Goal: Entertainment & Leisure: Browse casually

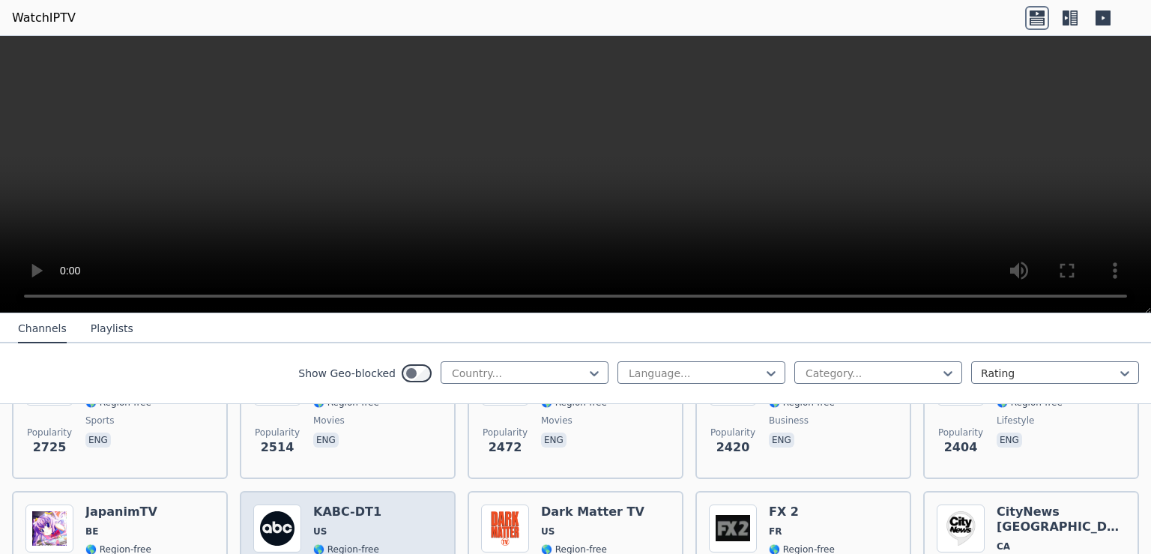
scroll to position [776, 0]
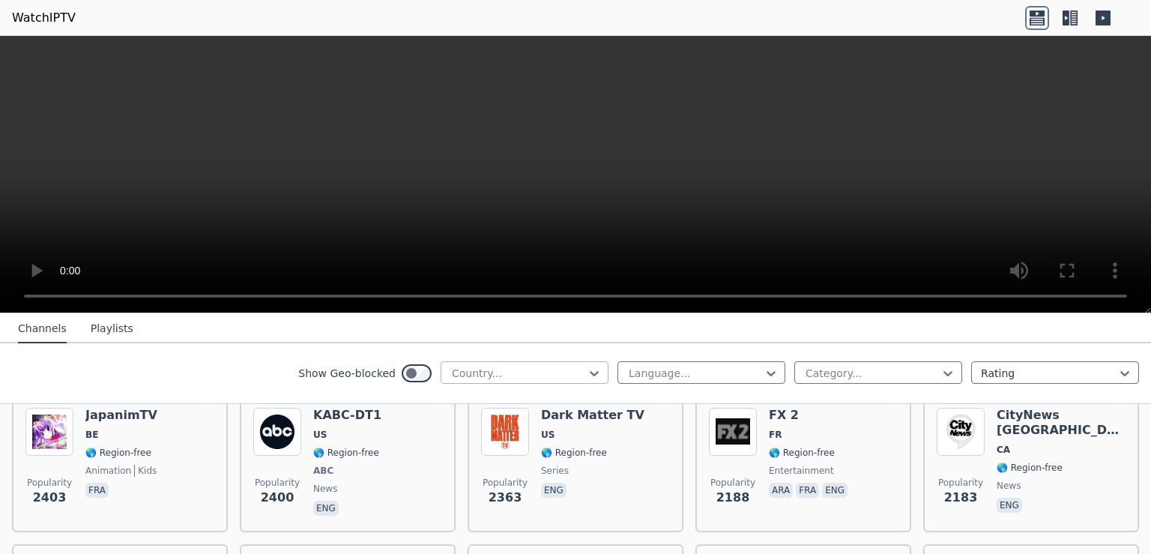
click at [521, 371] on div at bounding box center [518, 373] width 136 height 15
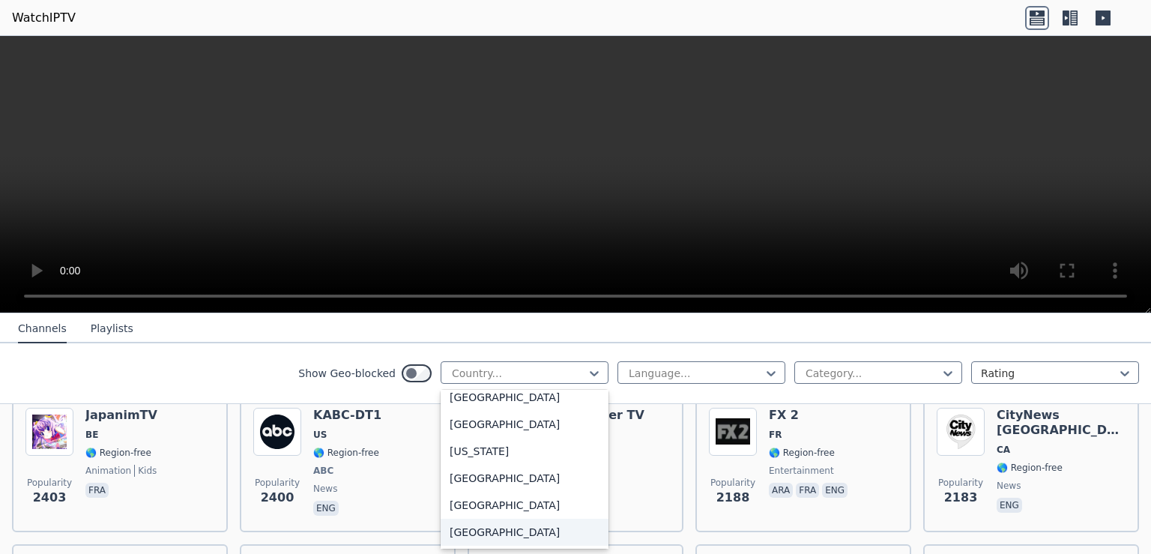
scroll to position [3980, 0]
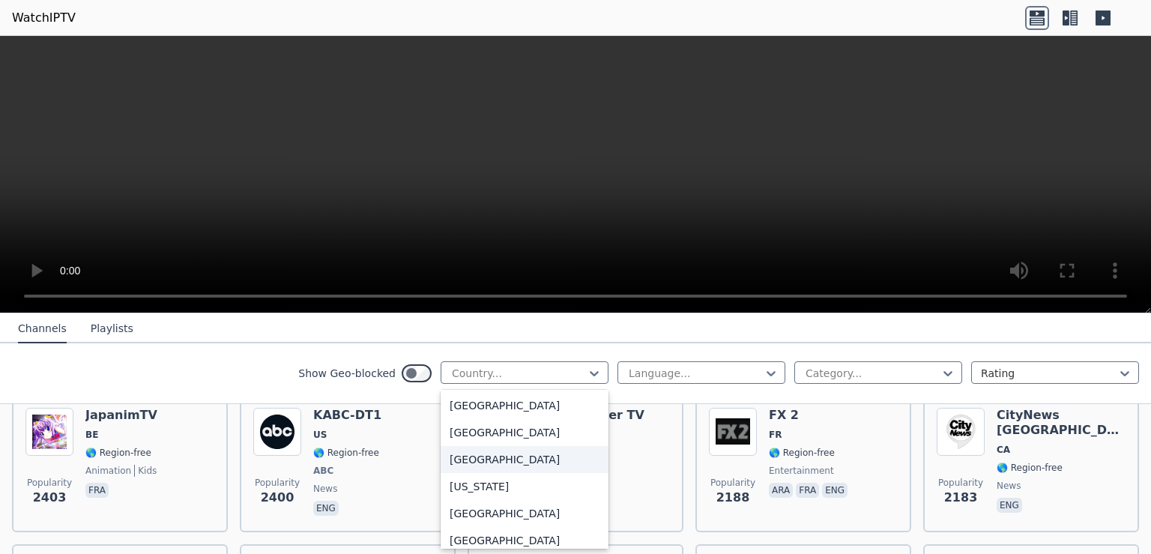
click at [469, 465] on div "[GEOGRAPHIC_DATA]" at bounding box center [524, 459] width 168 height 27
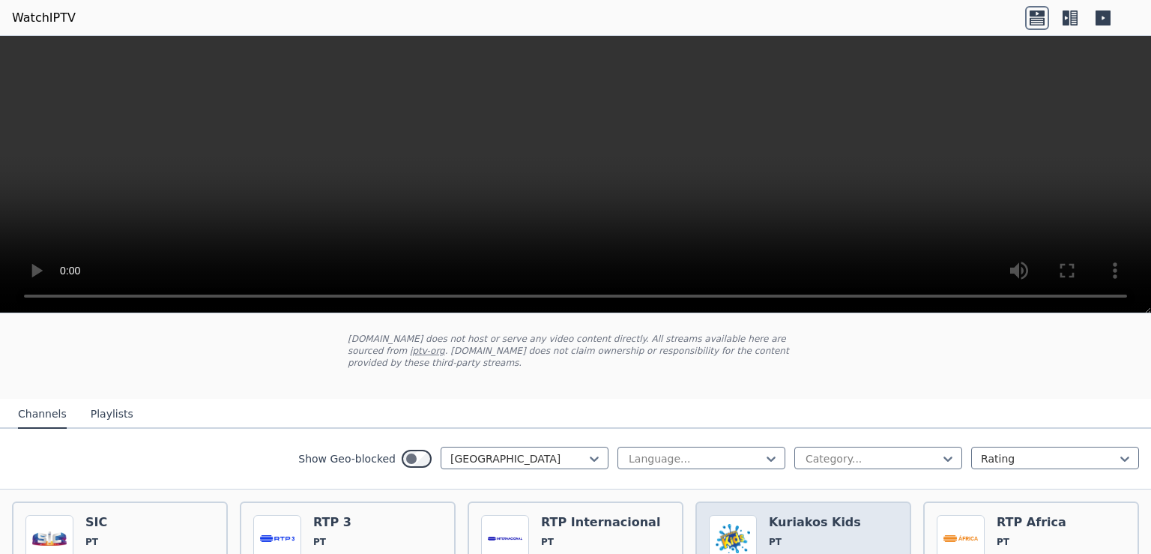
scroll to position [97, 0]
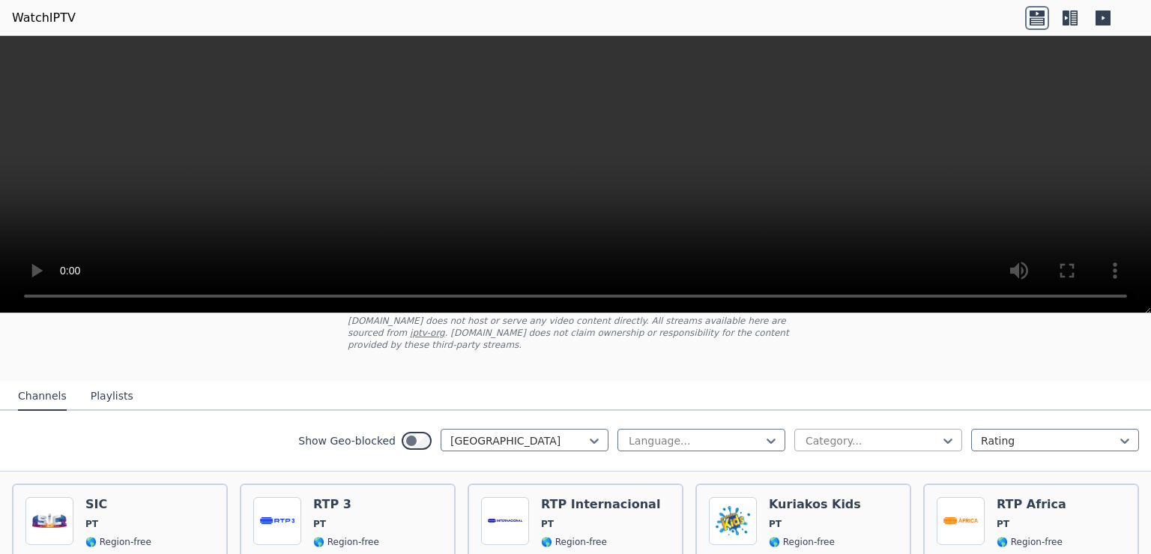
click at [869, 435] on div "Category..." at bounding box center [878, 439] width 168 height 22
click at [858, 480] on div "Sports" at bounding box center [878, 491] width 168 height 27
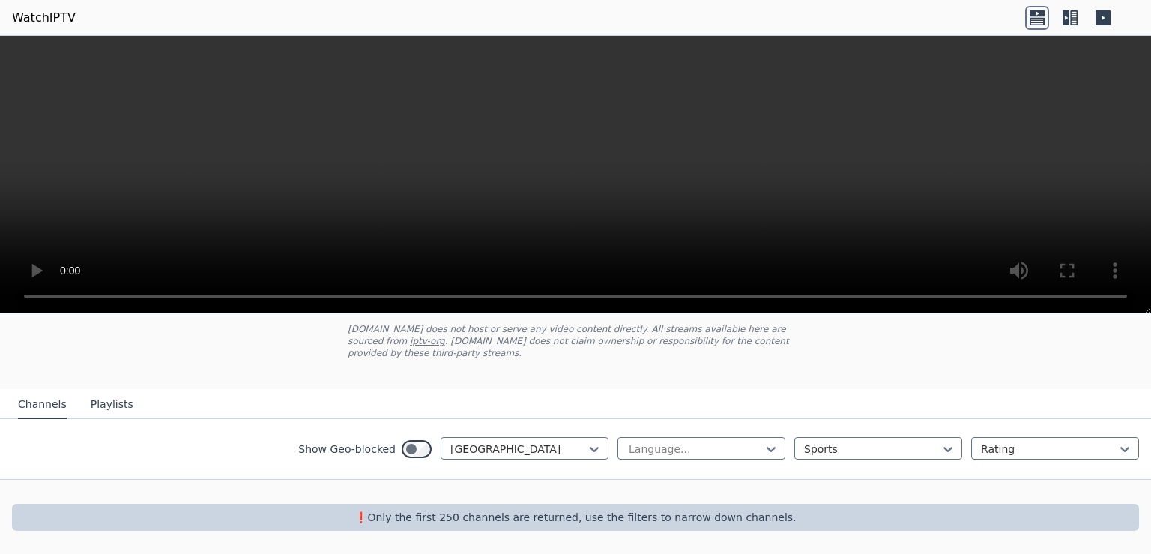
scroll to position [75, 0]
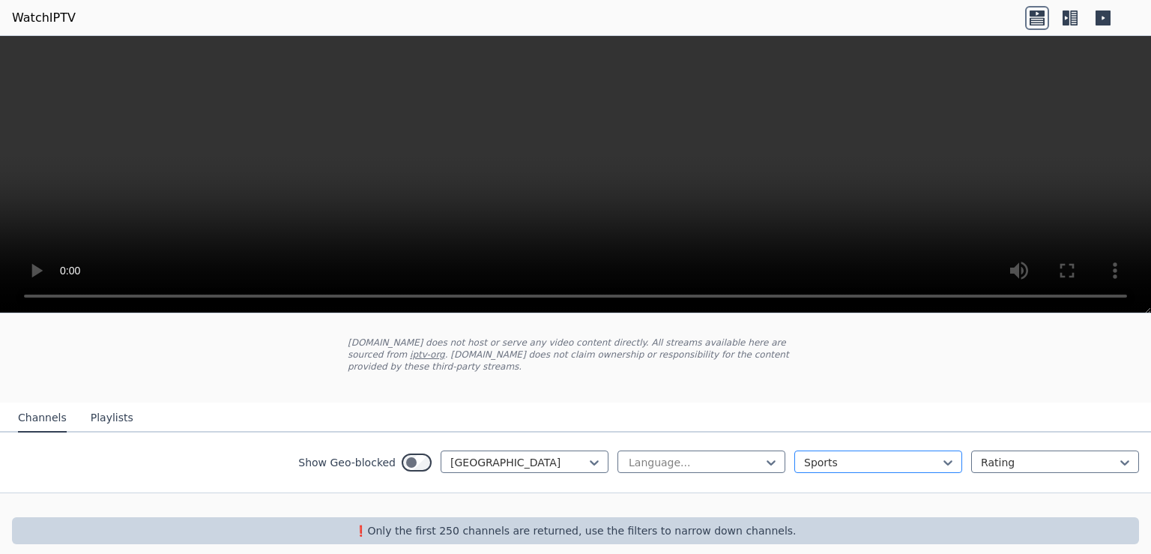
click at [814, 455] on div at bounding box center [872, 462] width 136 height 15
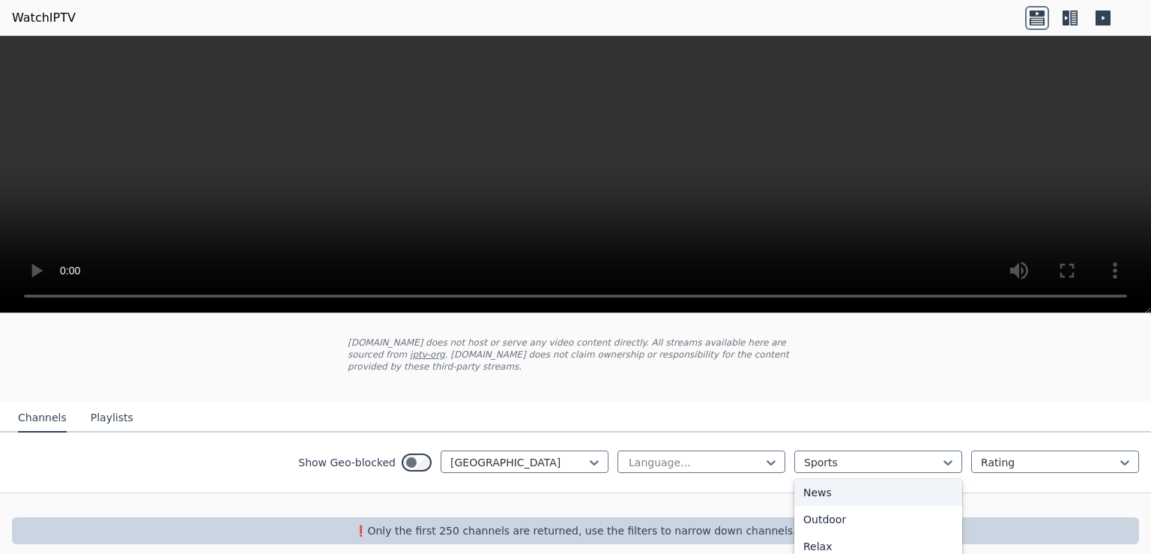
scroll to position [0, 0]
click at [823, 489] on div "All categories" at bounding box center [878, 495] width 168 height 27
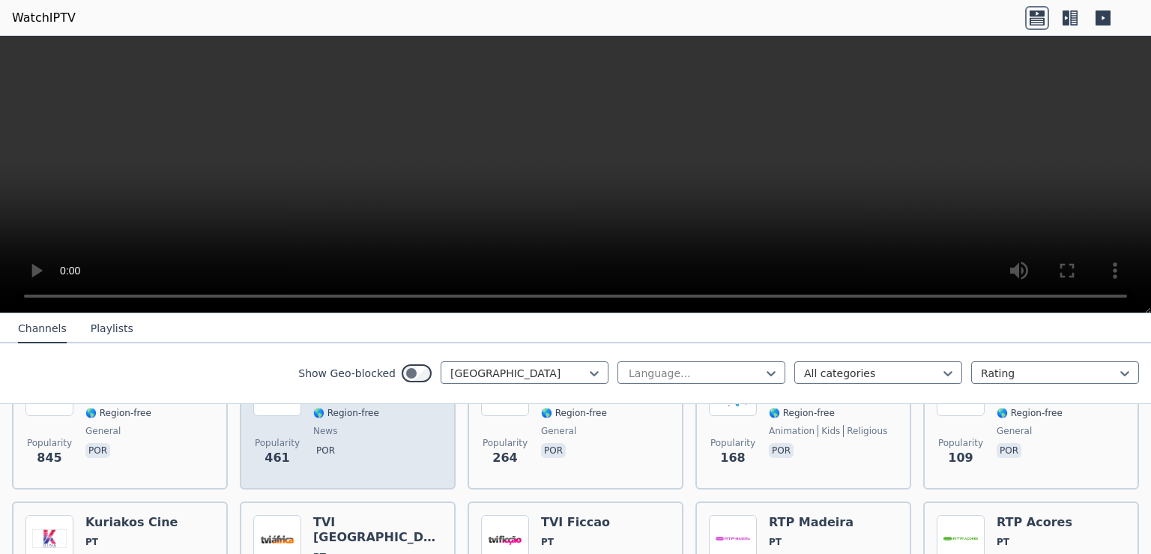
scroll to position [172, 0]
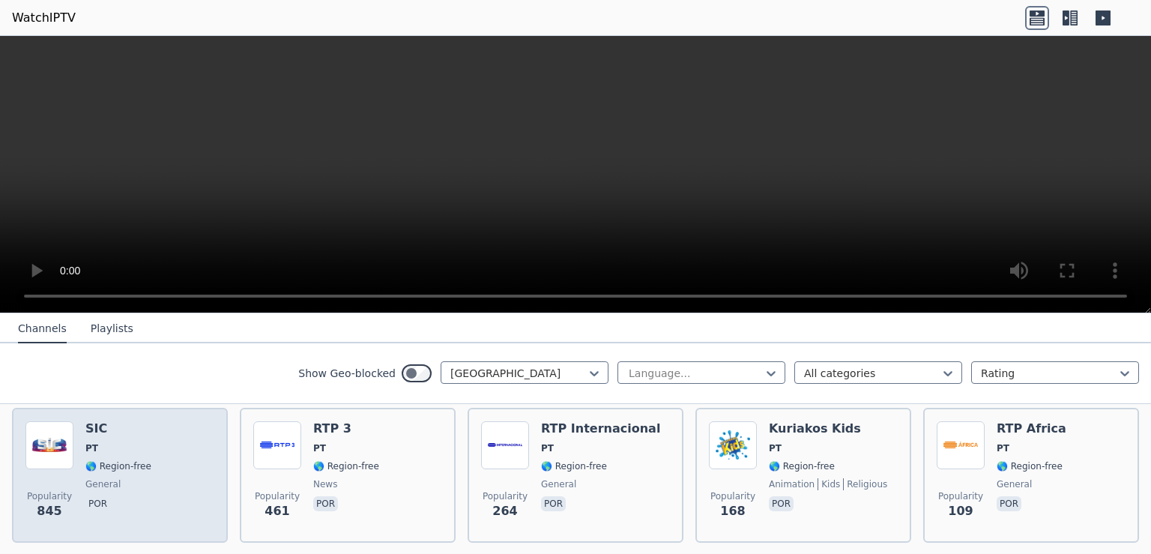
click at [196, 464] on div "Popularity 845 SIC PT 🌎 Region-free general por" at bounding box center [119, 475] width 189 height 108
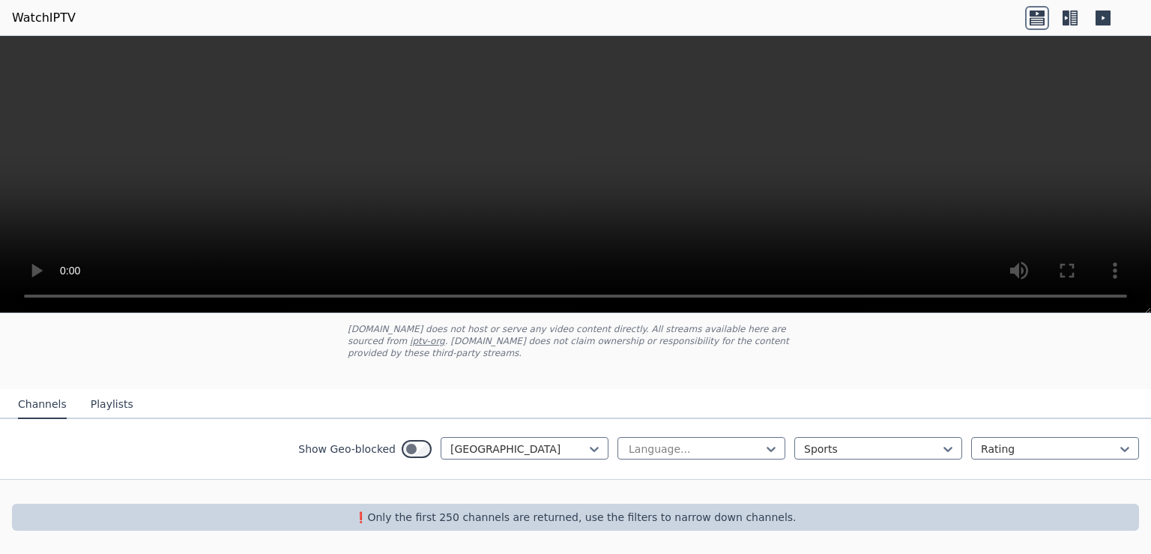
scroll to position [75, 0]
